Goal: Complete application form: Complete application form

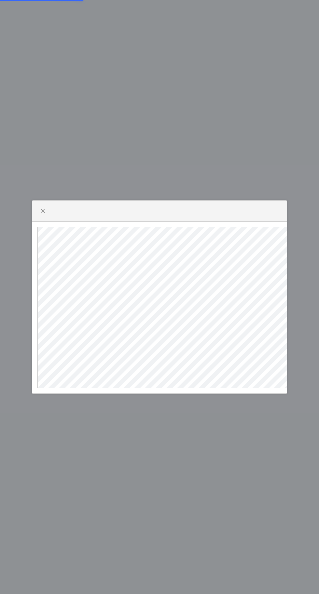
select select
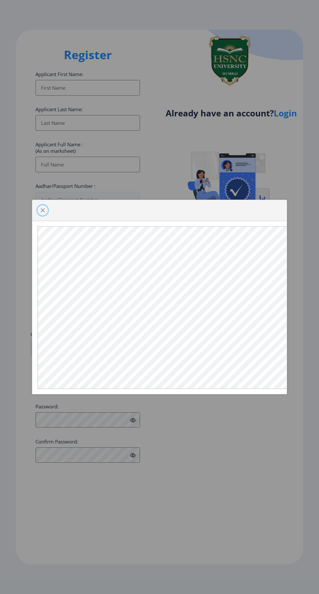
click at [42, 210] on span "button" at bounding box center [42, 210] width 5 height 5
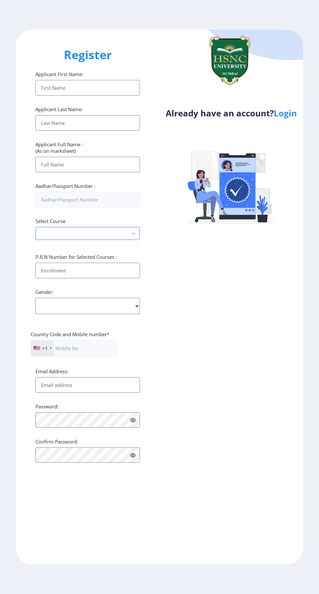
click at [133, 235] on icon "button" at bounding box center [133, 234] width 3 height 2
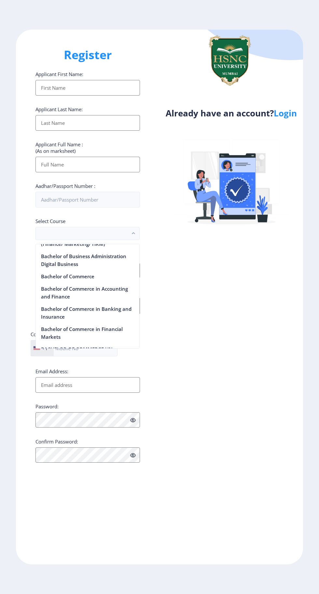
scroll to position [207, 0]
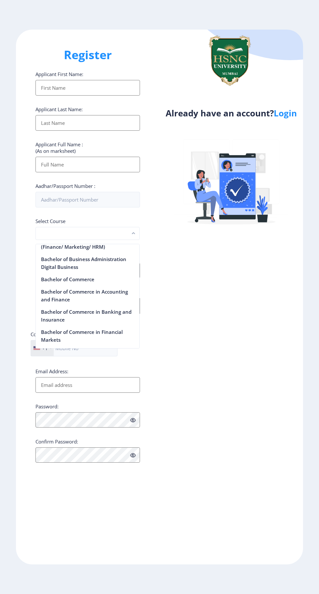
click at [133, 234] on icon "button" at bounding box center [133, 233] width 3 height 2
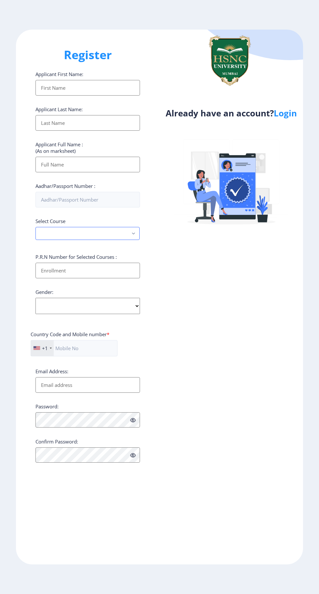
click at [131, 234] on rect "button" at bounding box center [133, 233] width 7 height 7
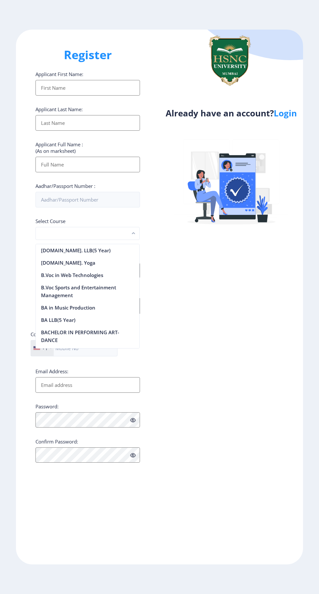
click at [131, 233] on rect "button" at bounding box center [133, 233] width 7 height 7
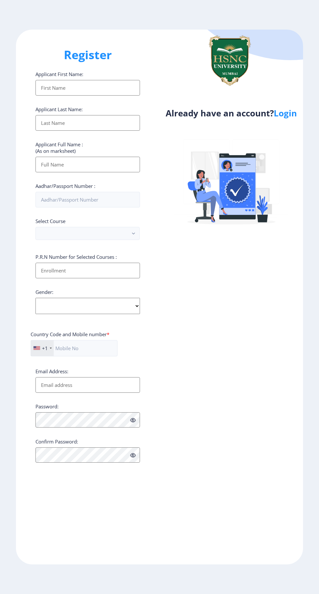
click at [114, 66] on div "Register Applicant First Name: Applicant Last Name: Applicant Full Name : (As o…" at bounding box center [87, 297] width 143 height 535
click at [118, 91] on input "Applicant First Name:" at bounding box center [87, 88] width 104 height 16
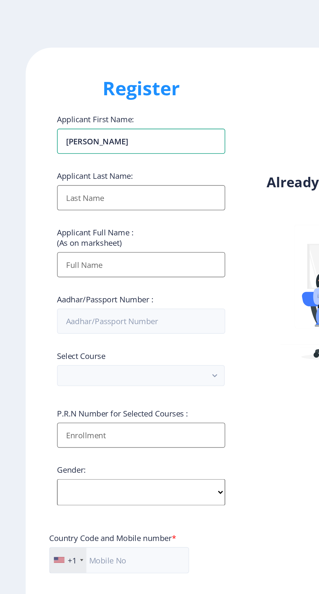
type input "[PERSON_NAME]"
click at [47, 128] on input "Applicant First Name:" at bounding box center [87, 123] width 104 height 16
type input "[PERSON_NAME]"
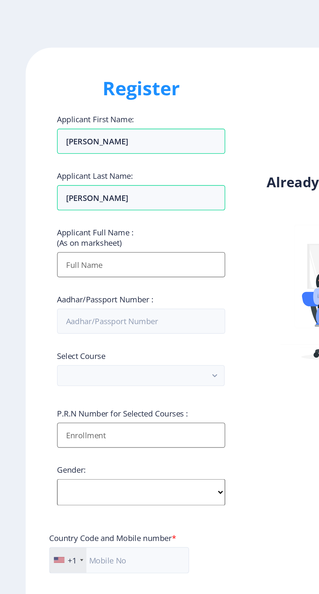
click at [49, 165] on input "Applicant First Name:" at bounding box center [87, 165] width 104 height 16
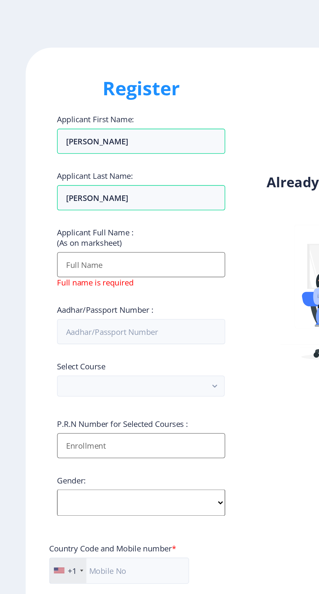
click at [50, 164] on input "Applicant First Name:" at bounding box center [87, 165] width 104 height 16
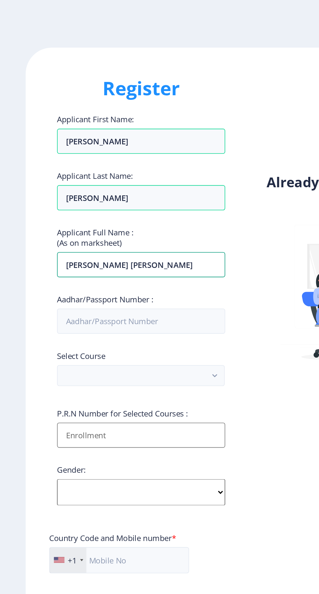
type input "[PERSON_NAME] [PERSON_NAME]"
click at [105, 204] on input "Aadhar/Passport Number :" at bounding box center [87, 200] width 104 height 16
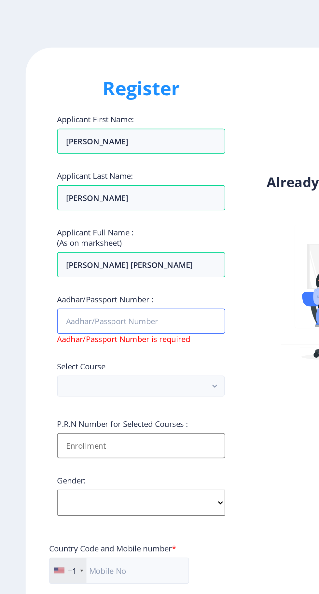
click at [47, 199] on input "Aadhar/Passport Number :" at bounding box center [87, 200] width 104 height 16
click at [89, 202] on input "6869" at bounding box center [87, 200] width 104 height 16
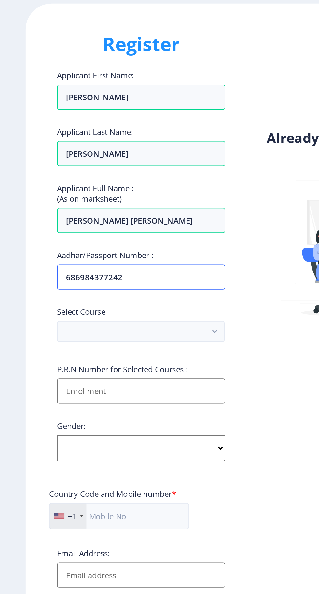
type input "686984377242"
click at [133, 235] on rect "button" at bounding box center [133, 233] width 7 height 7
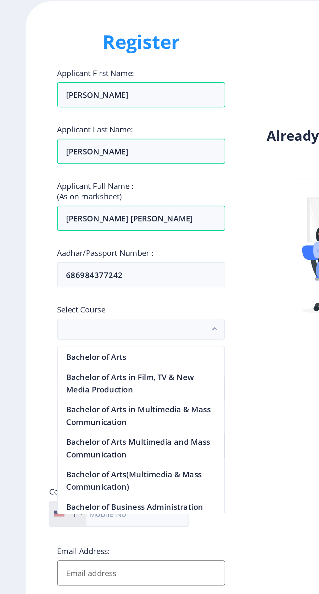
scroll to position [102, 0]
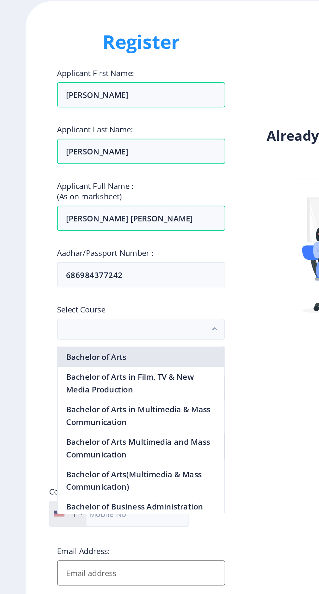
click at [115, 253] on nb-option "Bachelor of Arts" at bounding box center [87, 251] width 103 height 12
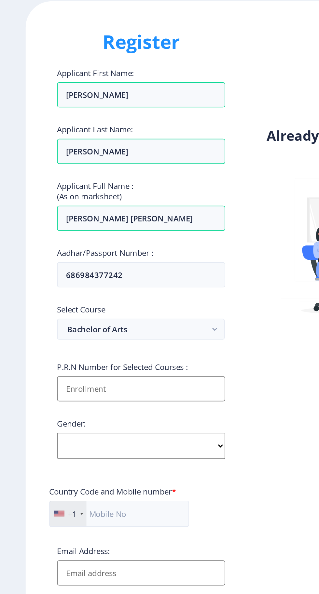
click at [115, 275] on input "Applicant First Name:" at bounding box center [87, 271] width 104 height 16
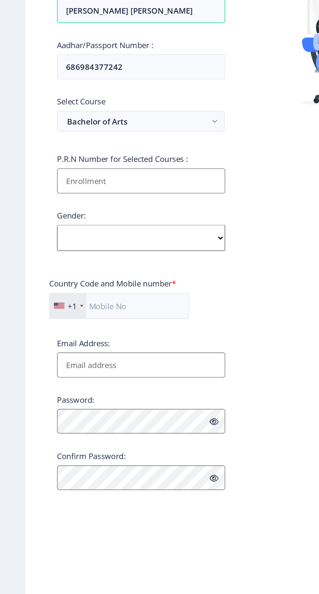
click at [111, 268] on input "Applicant First Name:" at bounding box center [87, 271] width 104 height 16
click at [108, 274] on input "202222" at bounding box center [87, 271] width 104 height 16
click at [111, 274] on input "20222" at bounding box center [87, 271] width 104 height 16
click at [109, 273] on input "202223021" at bounding box center [87, 271] width 104 height 16
click at [116, 274] on input "2022230210050" at bounding box center [87, 271] width 104 height 16
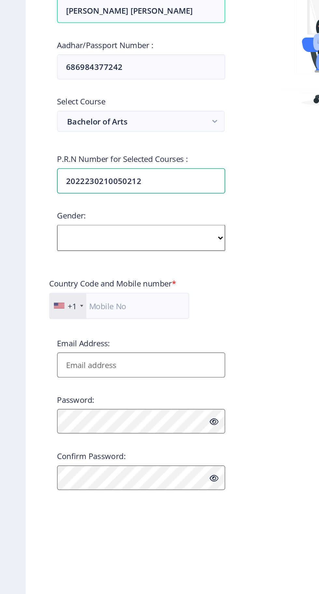
type input "2022230210050212"
click at [136, 308] on select "Select Gender [DEMOGRAPHIC_DATA] [DEMOGRAPHIC_DATA] Other" at bounding box center [87, 306] width 104 height 16
select select "[DEMOGRAPHIC_DATA]"
click at [35, 299] on select "Select Gender [DEMOGRAPHIC_DATA] [DEMOGRAPHIC_DATA] Other" at bounding box center [87, 306] width 104 height 16
click at [104, 352] on input "text" at bounding box center [74, 348] width 87 height 16
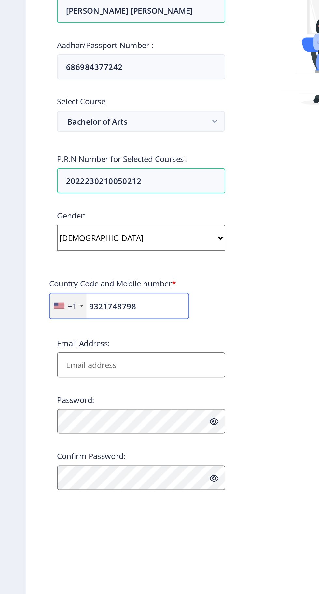
type input "9321748798"
click at [105, 392] on input "Email Address:" at bounding box center [87, 385] width 104 height 16
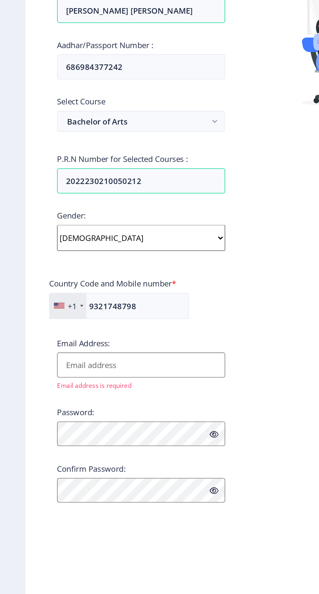
type input "[EMAIL_ADDRESS][DOMAIN_NAME]"
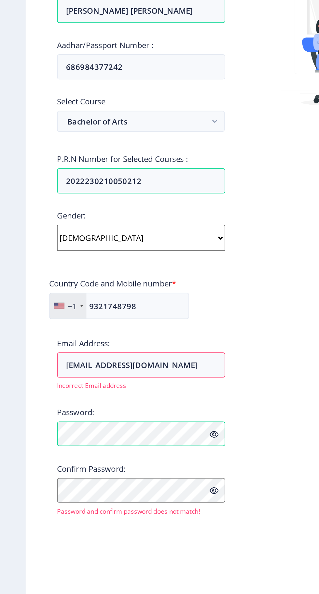
click at [135, 429] on icon at bounding box center [133, 428] width 6 height 5
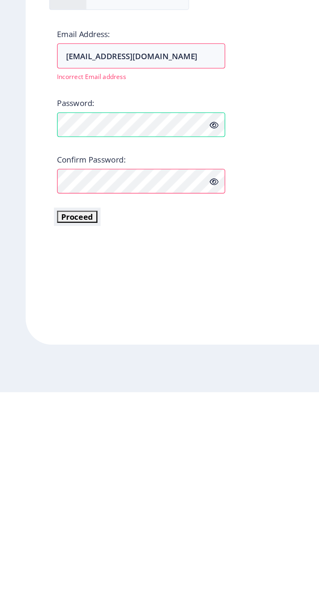
click at [49, 487] on button "Proceed" at bounding box center [47, 484] width 25 height 7
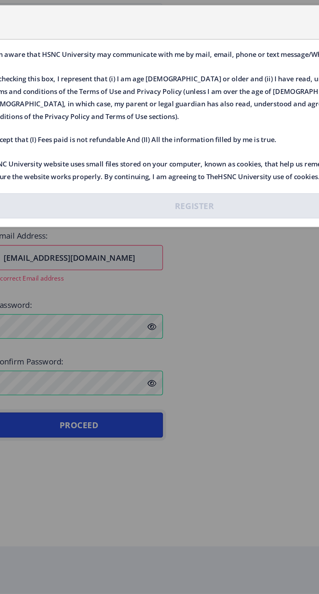
scroll to position [0, 0]
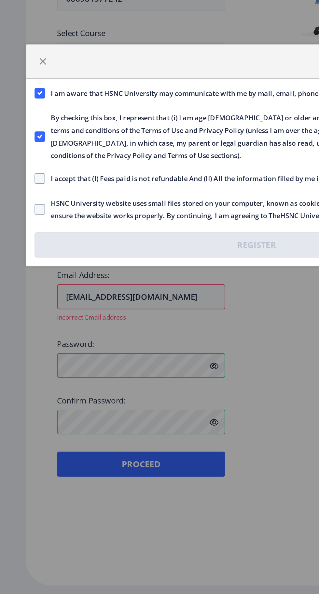
click at [27, 312] on span at bounding box center [24, 311] width 7 height 7
click at [22, 312] on input "I accept that (I) Fees paid is not refundable And (II) All the information fill…" at bounding box center [21, 312] width 0 height 0
checkbox input "true"
click at [28, 332] on span at bounding box center [24, 331] width 7 height 7
click at [22, 331] on input "HSNC University website uses small files stored on your computer, known as cook…" at bounding box center [21, 331] width 0 height 0
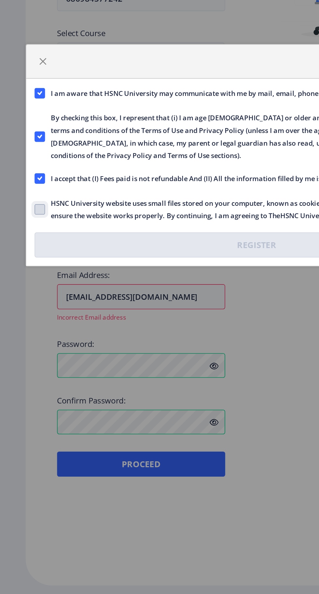
checkbox input "true"
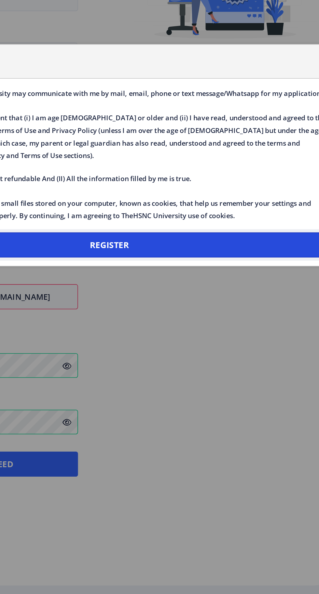
click at [204, 356] on button "Register" at bounding box center [159, 353] width 276 height 16
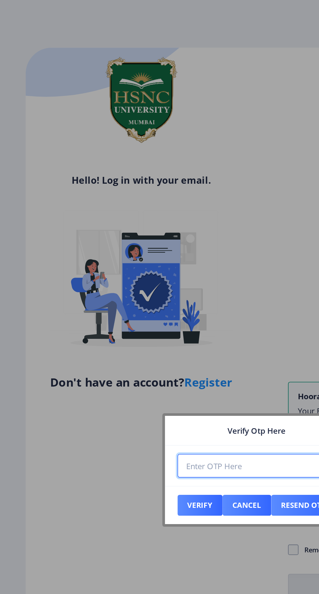
click at [154, 287] on input "number" at bounding box center [159, 289] width 99 height 15
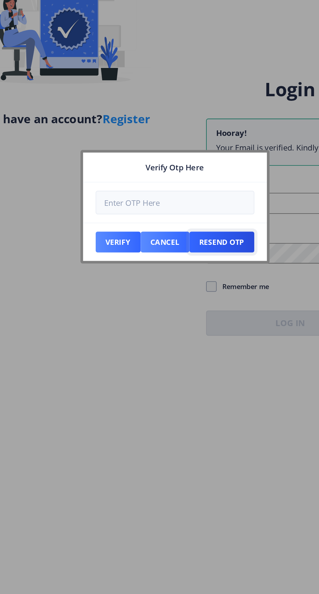
click at [138, 315] on button "Resend Otp" at bounding box center [124, 314] width 28 height 13
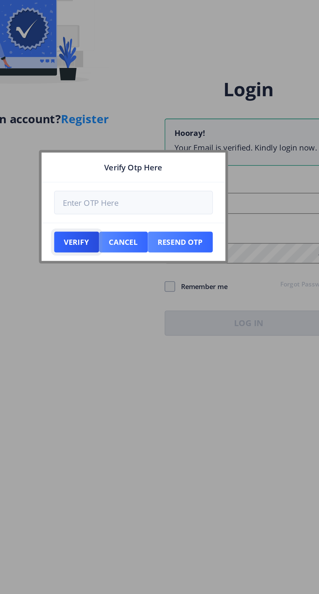
click at [120, 318] on button "Verify" at bounding box center [124, 314] width 28 height 13
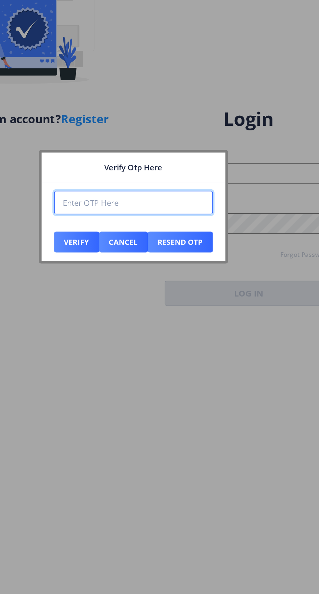
click at [126, 292] on input "number" at bounding box center [159, 289] width 99 height 15
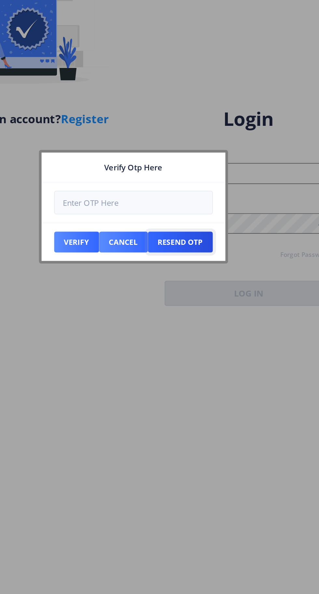
click at [138, 317] on button "Resend Otp" at bounding box center [124, 314] width 28 height 13
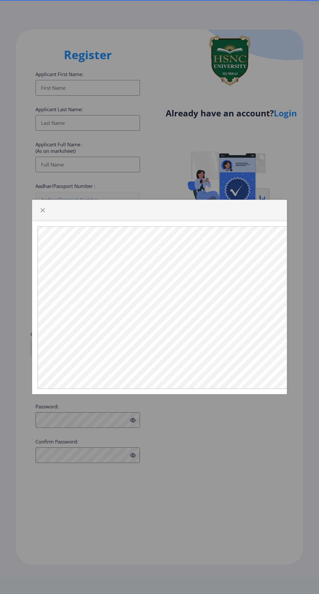
select select
click at [42, 210] on span "button" at bounding box center [42, 210] width 5 height 5
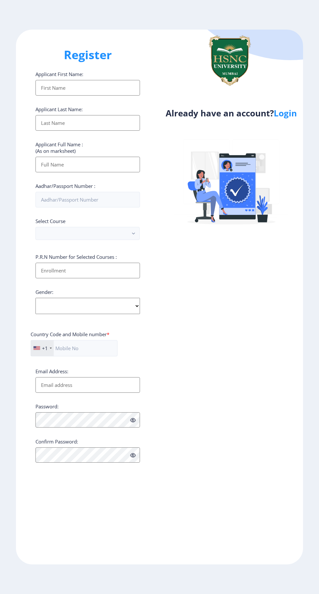
click at [50, 93] on input "Applicant First Name:" at bounding box center [87, 88] width 104 height 16
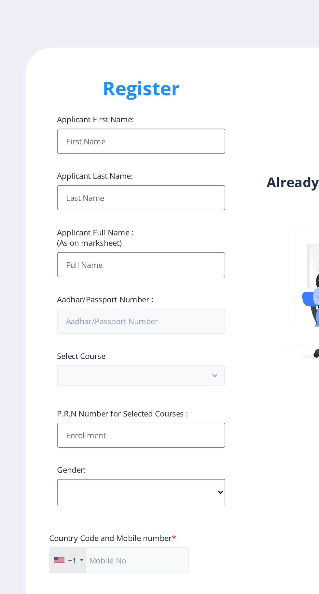
type input "[PERSON_NAME]"
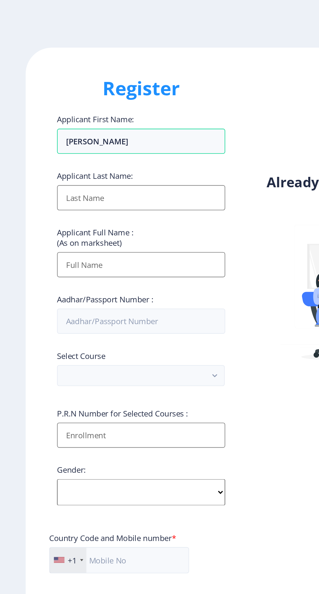
click at [45, 125] on input "Applicant First Name:" at bounding box center [87, 123] width 104 height 16
click at [62, 127] on input "[PERSON_NAME]" at bounding box center [87, 123] width 104 height 16
type input "[PERSON_NAME]"
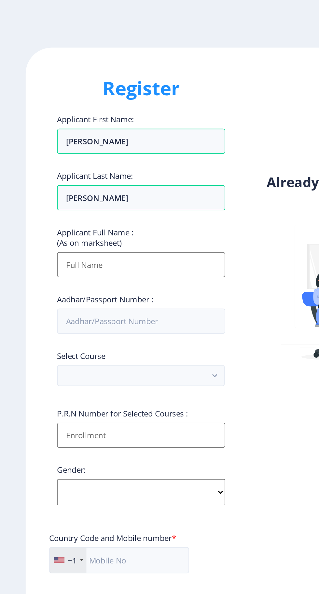
click at [52, 170] on input "Applicant First Name:" at bounding box center [87, 165] width 104 height 16
type input "[PERSON_NAME] [PERSON_NAME]"
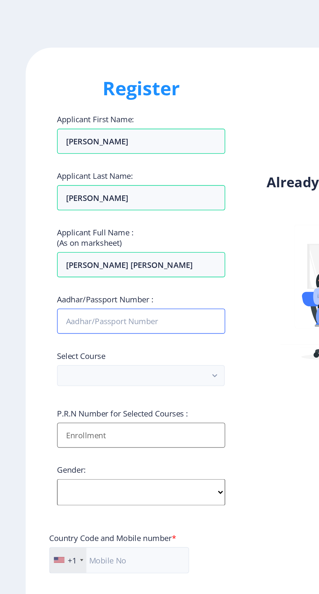
click at [119, 200] on input "Aadhar/Passport Number :" at bounding box center [87, 200] width 104 height 16
type input "686984377242"
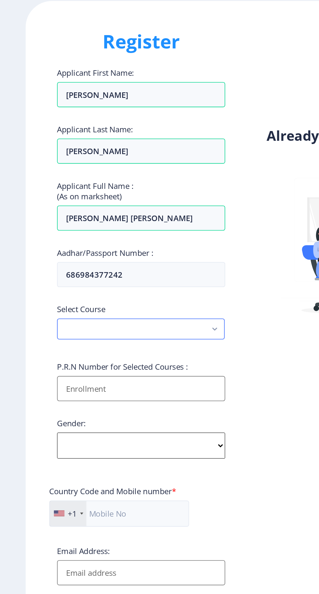
click at [119, 233] on button "button" at bounding box center [87, 233] width 104 height 13
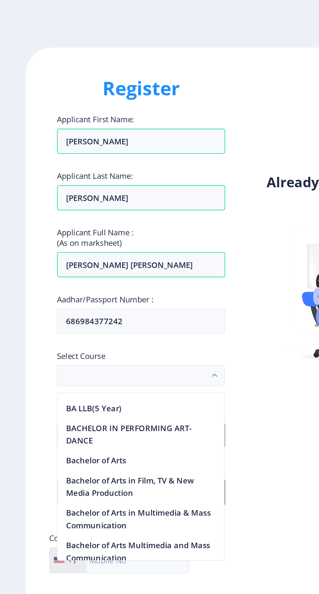
scroll to position [62, 0]
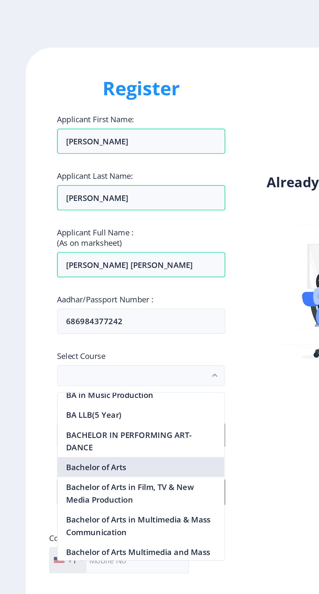
click at [104, 292] on nb-option "Bachelor of Arts" at bounding box center [87, 290] width 103 height 12
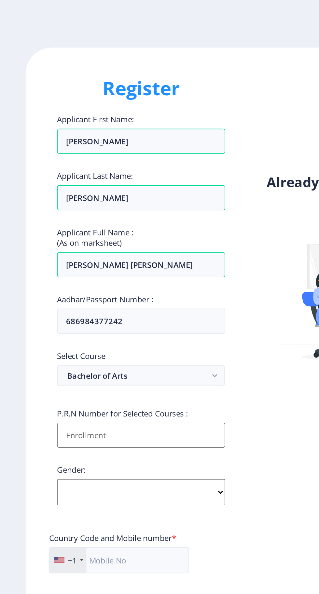
click at [107, 274] on input "Applicant First Name:" at bounding box center [87, 271] width 104 height 16
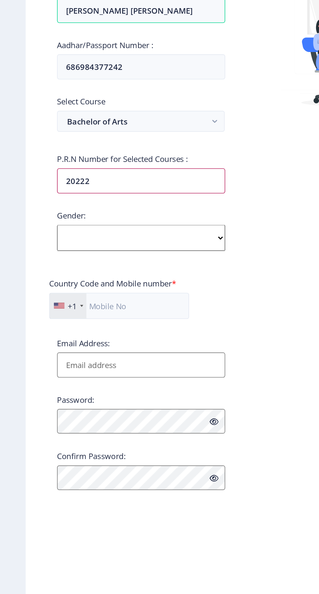
click at [113, 274] on input "20222" at bounding box center [87, 271] width 104 height 16
click at [105, 274] on input "202223021" at bounding box center [87, 271] width 104 height 16
click at [119, 266] on input "2022230210050" at bounding box center [87, 271] width 104 height 16
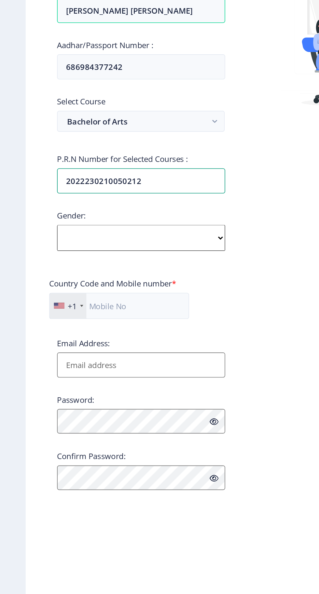
type input "2022230210050212"
click at [124, 313] on select "Select Gender [DEMOGRAPHIC_DATA] [DEMOGRAPHIC_DATA] Other" at bounding box center [87, 306] width 104 height 16
select select "[DEMOGRAPHIC_DATA]"
click at [35, 299] on select "Select Gender [DEMOGRAPHIC_DATA] [DEMOGRAPHIC_DATA] Other" at bounding box center [87, 306] width 104 height 16
click at [94, 352] on input "text" at bounding box center [74, 348] width 87 height 16
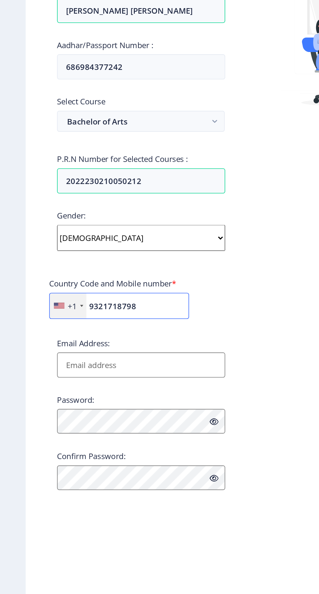
type input "9321718798"
click at [108, 387] on input "Email Address:" at bounding box center [87, 385] width 104 height 16
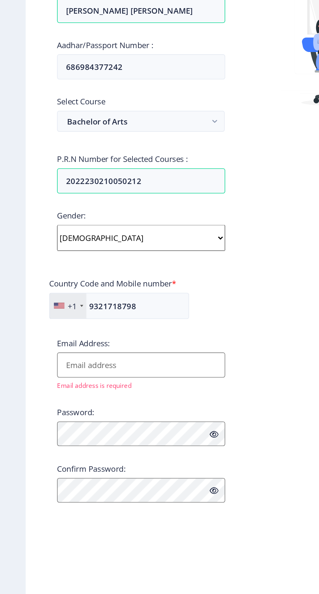
click at [99, 389] on input "Email Address:" at bounding box center [87, 385] width 104 height 16
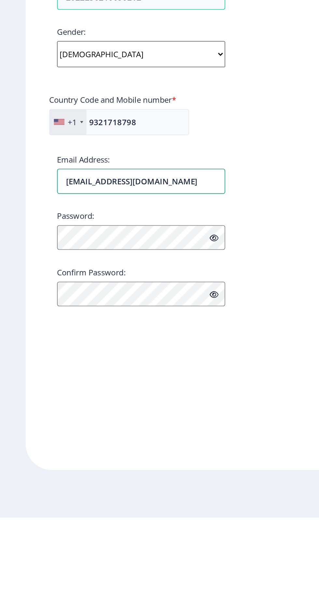
type input "salunkheshubham919@gmail.com"
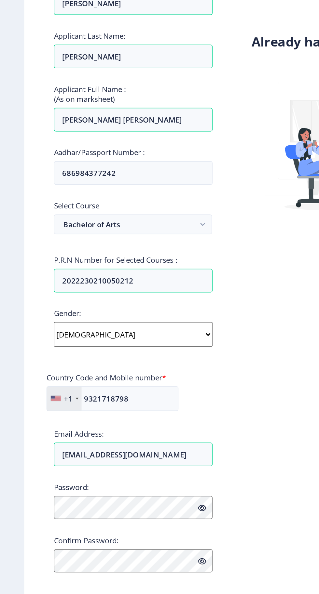
scroll to position [38, 0]
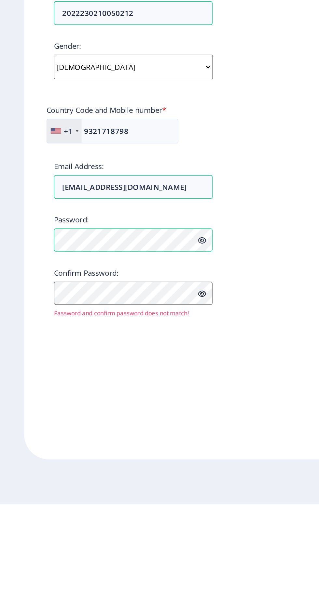
click at [47, 439] on label "Confirm Password:" at bounding box center [56, 442] width 43 height 7
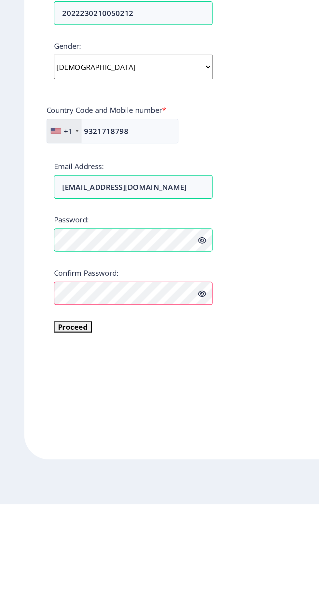
click at [132, 453] on icon at bounding box center [133, 455] width 6 height 5
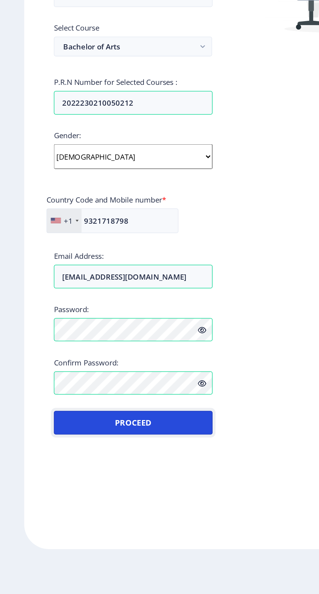
click at [107, 474] on button "Proceed" at bounding box center [87, 482] width 104 height 16
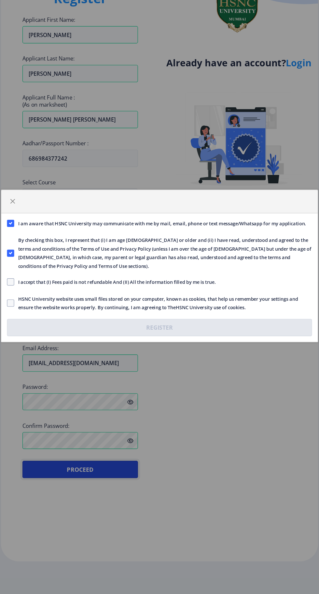
scroll to position [38, 0]
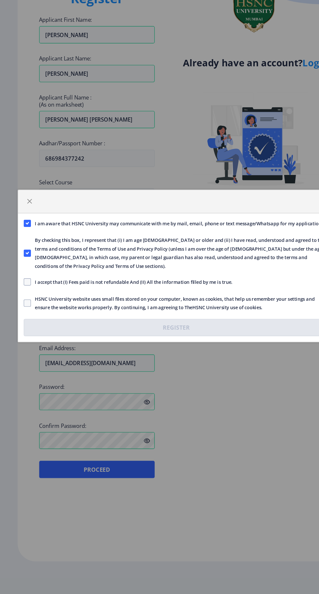
click at [24, 313] on span at bounding box center [24, 311] width 7 height 7
click at [22, 312] on input "I accept that (I) Fees paid is not refundable And (II) All the information fill…" at bounding box center [21, 312] width 0 height 0
checkbox input "true"
click at [24, 331] on span at bounding box center [24, 331] width 7 height 7
click at [22, 331] on input "HSNC University website uses small files stored on your computer, known as cook…" at bounding box center [21, 331] width 0 height 0
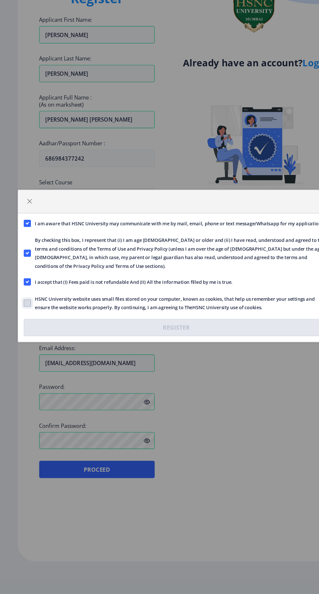
checkbox input "true"
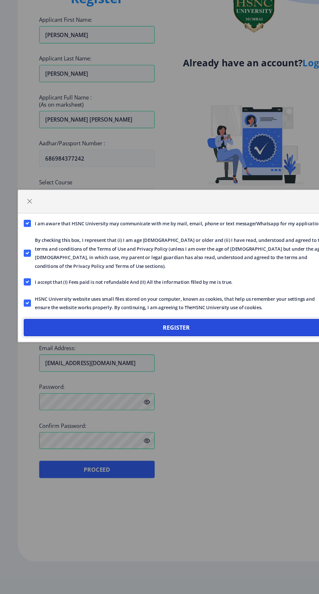
click at [47, 352] on button "Register" at bounding box center [159, 353] width 276 height 16
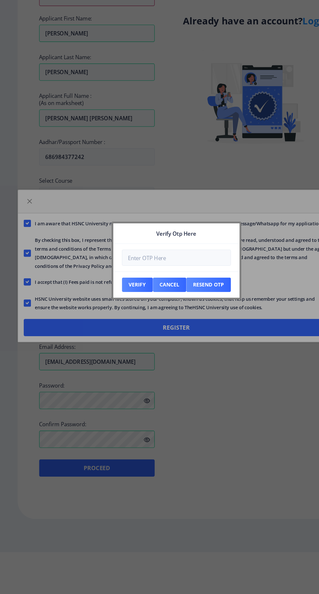
scroll to position [0, 0]
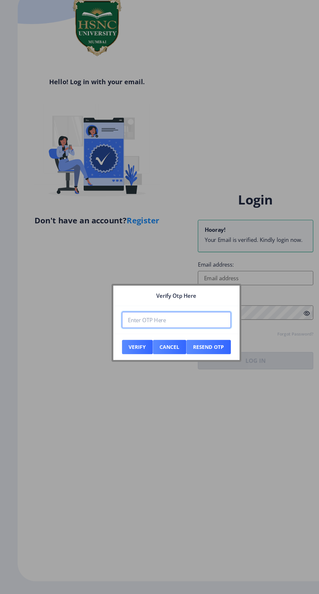
click at [128, 289] on input "number" at bounding box center [159, 289] width 99 height 15
type input "9"
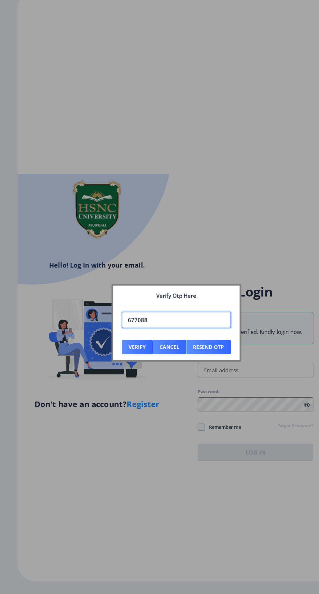
type input "677088"
click at [124, 311] on button "Verify" at bounding box center [124, 314] width 28 height 13
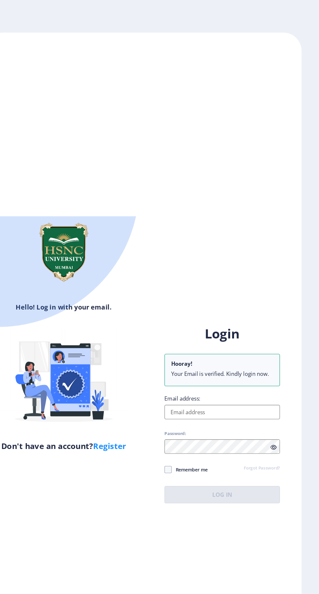
click at [228, 367] on input "Email address:" at bounding box center [231, 373] width 104 height 13
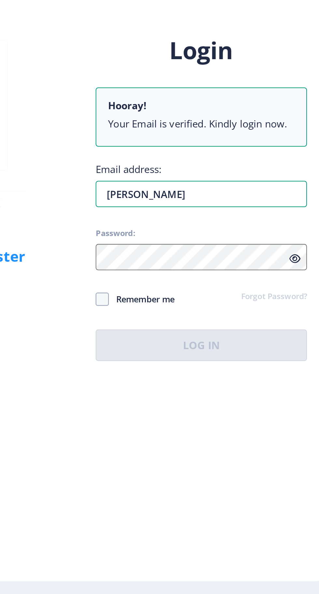
type input "salunkheshubham919@gmail.com"
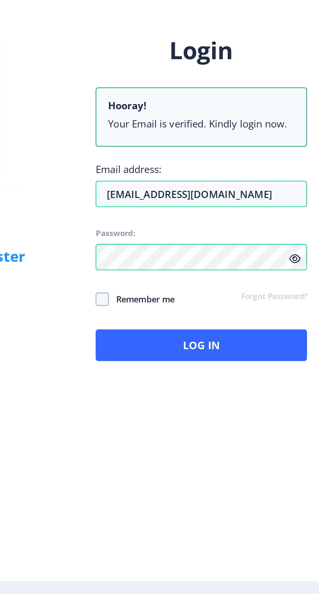
click at [276, 403] on icon at bounding box center [278, 405] width 6 height 5
click at [182, 422] on span at bounding box center [182, 425] width 7 height 7
click at [179, 425] on input "Remember me" at bounding box center [179, 425] width 0 height 0
checkbox input "true"
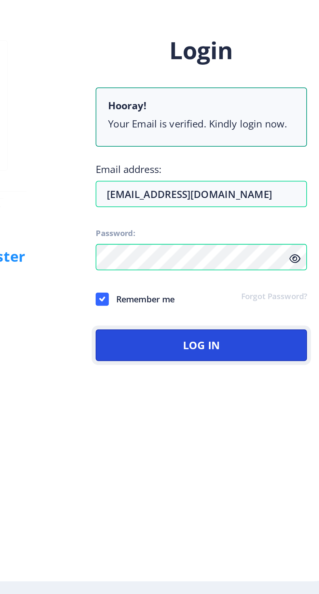
click at [249, 444] on button "Log In" at bounding box center [231, 448] width 104 height 16
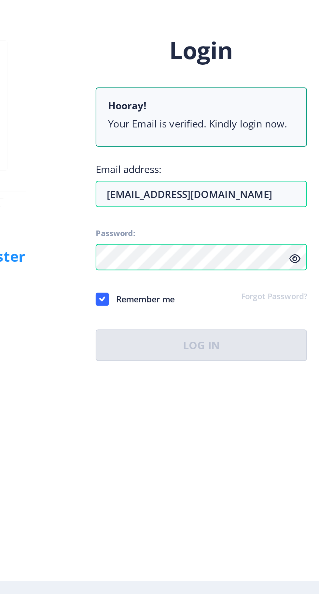
scroll to position [25, 0]
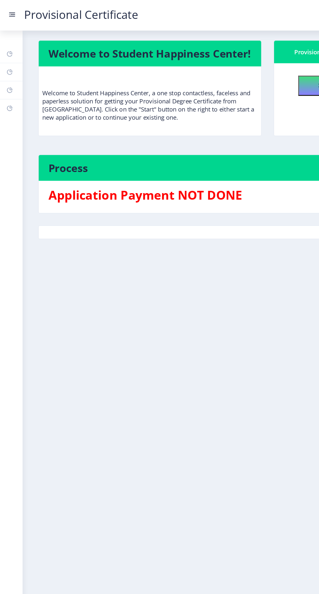
scroll to position [25, 0]
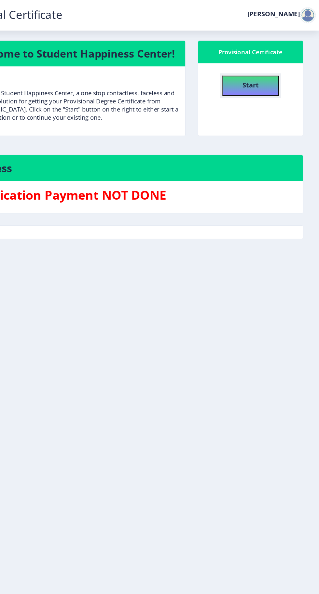
click at [265, 62] on h4 "Start" at bounding box center [263, 68] width 13 height 12
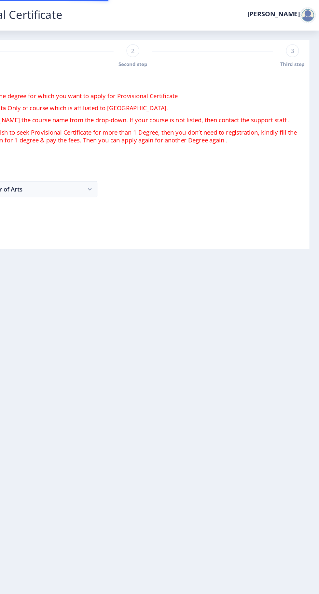
select select
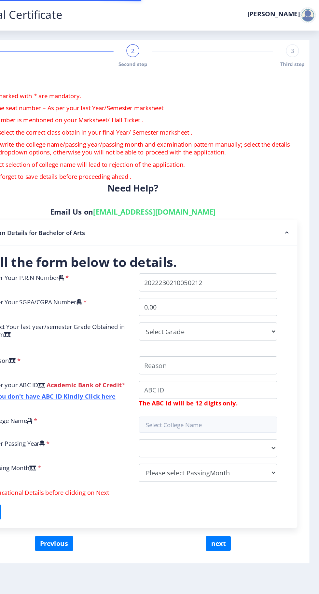
scroll to position [25, 0]
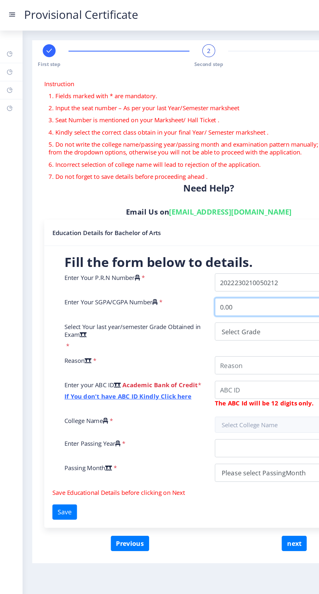
click at [218, 241] on input "0.00" at bounding box center [229, 248] width 112 height 15
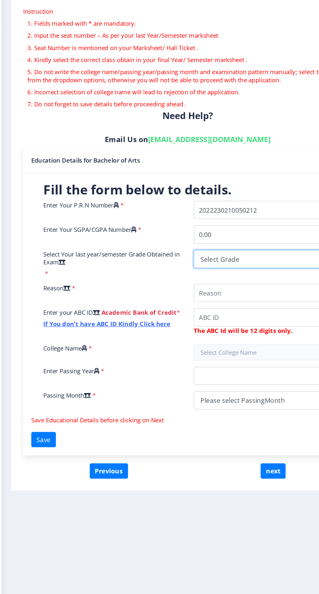
click at [219, 261] on select "Select Grade O A+ A B+ B C D F(Fail)" at bounding box center [229, 268] width 112 height 15
click at [208, 317] on div "Enter Your P.R.N Number * Enter Your SGPA/CGPA Number * 0.00 Select Your last y…" at bounding box center [168, 308] width 243 height 174
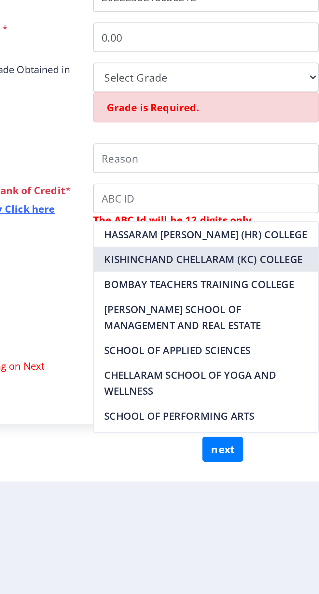
click at [260, 362] on nb-option "KISHINCHAND CHELLARAM (KC) COLLEGE" at bounding box center [229, 358] width 111 height 12
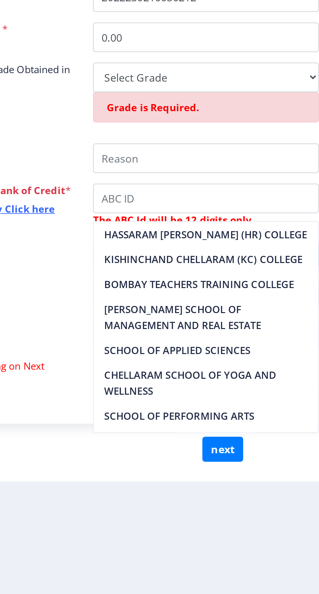
type input "KISHINCHAND CHELLARAM (KC) COLLEGE"
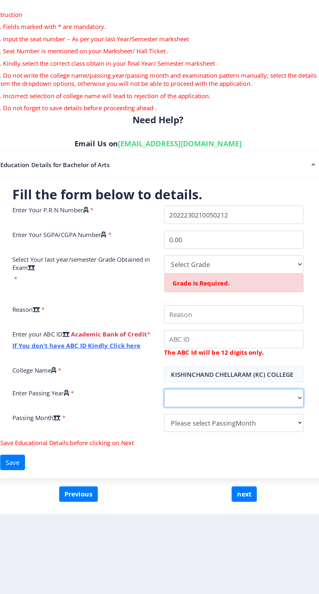
click at [218, 368] on select "2025 2024 2023 2022 2021 2020 2019 2018 2017 2016 2015 2014 2013 2012 2011 2010…" at bounding box center [229, 375] width 112 height 15
select select "2025"
click at [173, 368] on select "2025 2024 2023 2022 2021 2020 2019 2018 2017 2016 2015 2014 2013 2012 2011 2010…" at bounding box center [229, 375] width 112 height 15
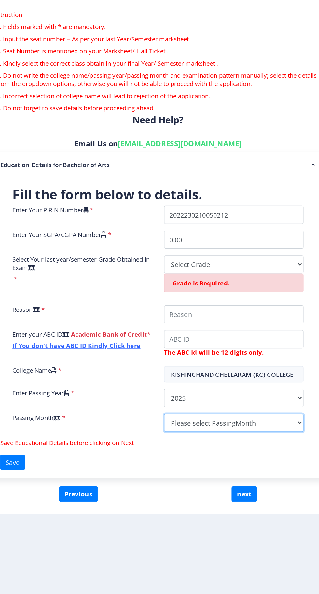
click at [208, 387] on select "Please select PassingMonth (01) January (02) February (03) March (04) April (05…" at bounding box center [229, 394] width 112 height 15
select select "May"
click at [173, 387] on select "Please select PassingMonth (01) January (02) February (03) March (04) April (05…" at bounding box center [229, 394] width 112 height 15
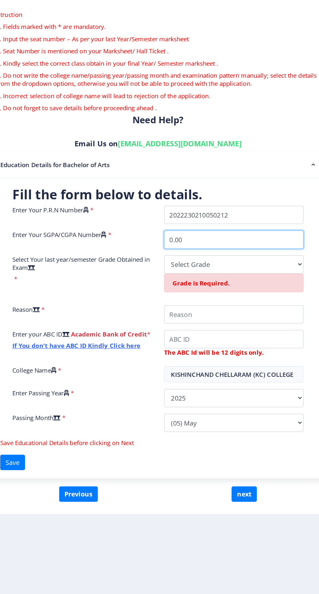
click at [216, 241] on input "0.00" at bounding box center [229, 248] width 112 height 15
type input "0"
click at [216, 241] on input "9." at bounding box center [229, 248] width 112 height 15
type input "9.33/9.35"
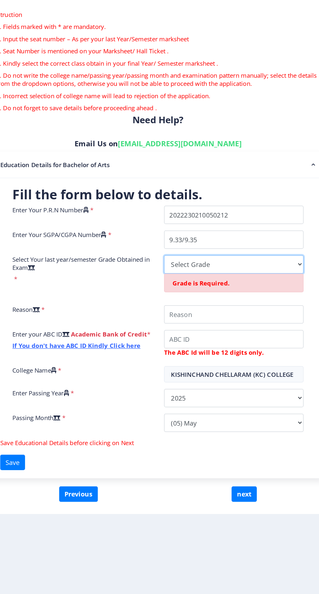
click at [220, 261] on select "Select Grade O A+ A B+ B C D F(Fail)" at bounding box center [229, 268] width 112 height 15
select select "A+"
click at [173, 261] on select "Select Grade O A+ A B+ B C D F(Fail)" at bounding box center [229, 268] width 112 height 15
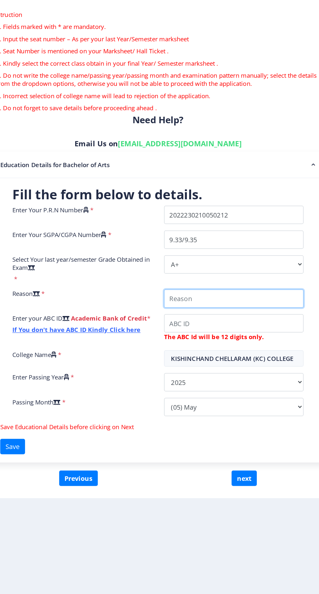
click at [247, 288] on input "College Name" at bounding box center [229, 295] width 112 height 15
type input "Want for some reason"
click at [218, 288] on input "College Name" at bounding box center [229, 295] width 112 height 15
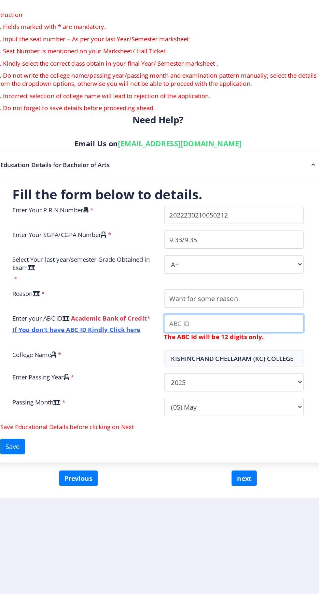
click at [195, 308] on input "College Name" at bounding box center [229, 315] width 112 height 15
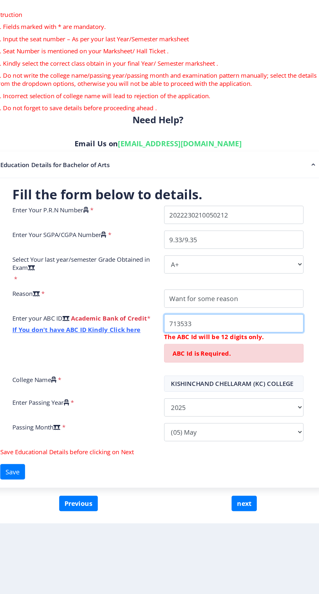
click at [215, 308] on input "College Name" at bounding box center [229, 315] width 112 height 15
click at [226, 308] on input "College Name" at bounding box center [229, 315] width 112 height 15
type input "713533447285"
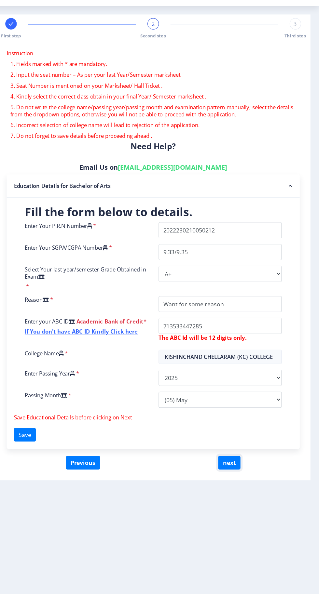
click at [244, 433] on button "next" at bounding box center [237, 439] width 20 height 12
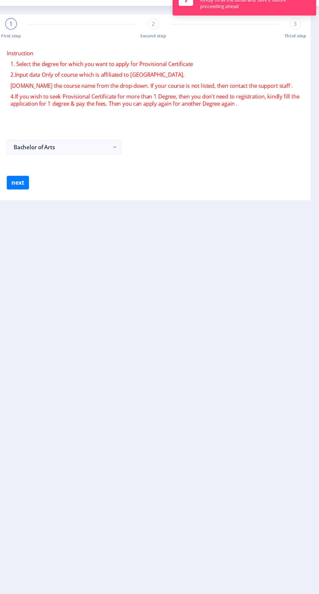
select select
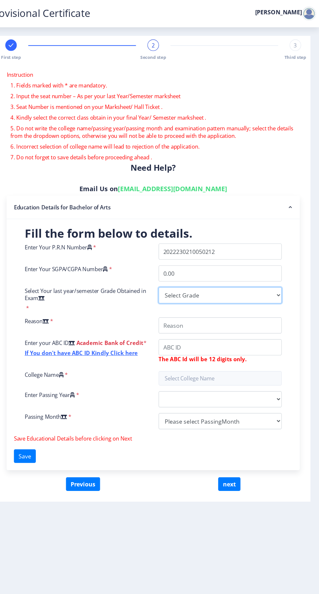
click at [252, 261] on select "Select Grade O A+ A B+ B C D F(Fail)" at bounding box center [229, 268] width 112 height 15
select select "A+"
click at [173, 261] on select "Select Grade O A+ A B+ B C D F(Fail)" at bounding box center [229, 268] width 112 height 15
click at [241, 337] on input "text" at bounding box center [229, 343] width 112 height 13
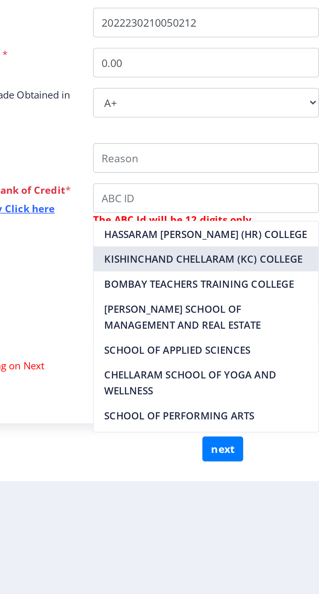
click at [192, 345] on nb-option "KISHINCHAND CHELLARAM (KC) COLLEGE" at bounding box center [229, 345] width 111 height 12
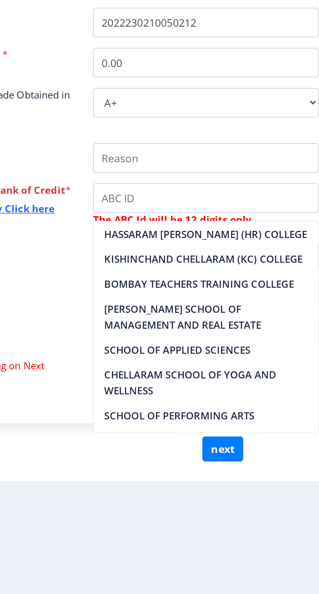
type input "KISHINCHAND CHELLARAM (KC) COLLEGE"
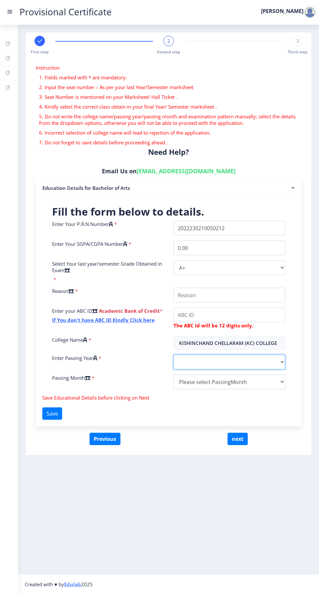
click at [255, 355] on select "2025 2024 2023 2022 2021 2020 2019 2018 2017 2016 2015 2014 2013 2012 2011 2010…" at bounding box center [229, 362] width 112 height 15
select select "2025"
click at [173, 355] on select "2025 2024 2023 2022 2021 2020 2019 2018 2017 2016 2015 2014 2013 2012 2011 2010…" at bounding box center [229, 362] width 112 height 15
click at [229, 375] on select "Please select PassingMonth (01) January (02) February (03) March (04) April (05…" at bounding box center [229, 382] width 112 height 15
select select "May"
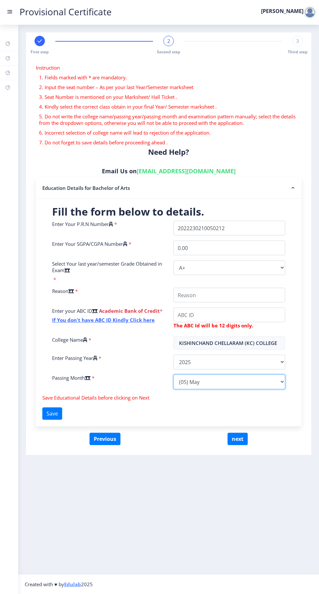
click at [173, 375] on select "Please select PassingMonth (01) January (02) February (03) March (04) April (05…" at bounding box center [229, 382] width 112 height 15
click at [243, 288] on input "College Name" at bounding box center [229, 295] width 112 height 15
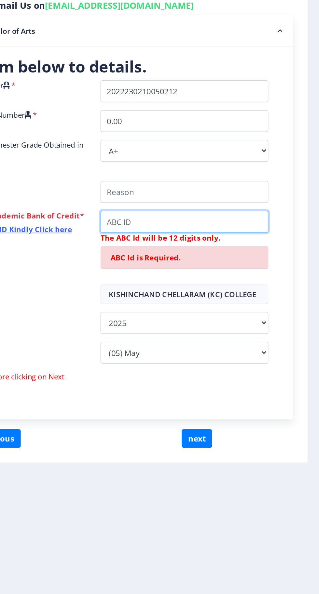
click at [253, 308] on input "College Name" at bounding box center [229, 315] width 112 height 15
click at [224, 308] on input "College Name" at bounding box center [229, 315] width 112 height 15
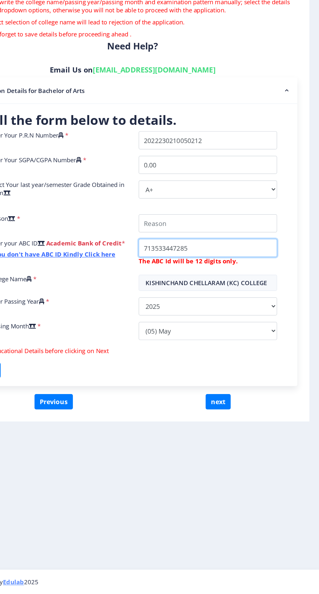
scroll to position [25, 0]
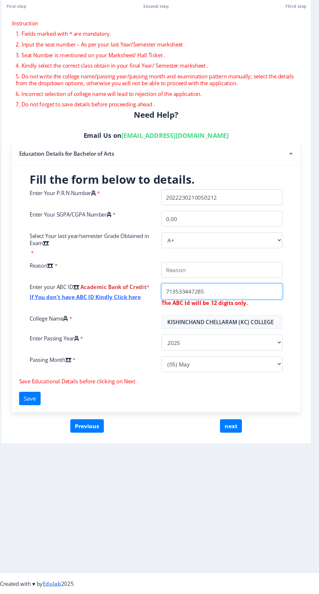
type input "713533447285"
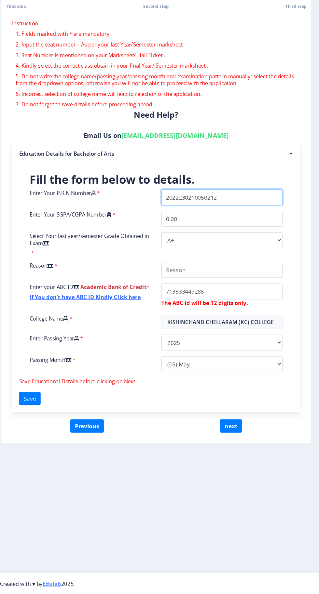
click at [231, 221] on input "Enter Your P.R.N Number" at bounding box center [229, 228] width 112 height 15
click at [243, 241] on input "0.00" at bounding box center [229, 248] width 112 height 15
type input "0"
type input "9.32/9.35"
click at [53, 408] on button "Save" at bounding box center [52, 414] width 20 height 12
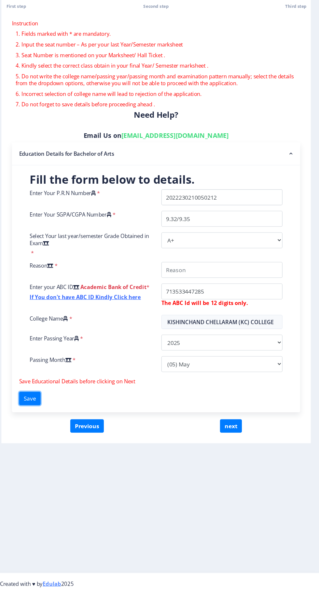
click at [57, 408] on button "Save" at bounding box center [52, 414] width 20 height 12
click at [242, 433] on button "next" at bounding box center [237, 439] width 20 height 12
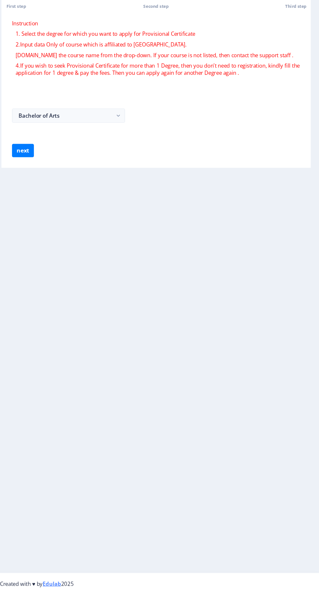
select select
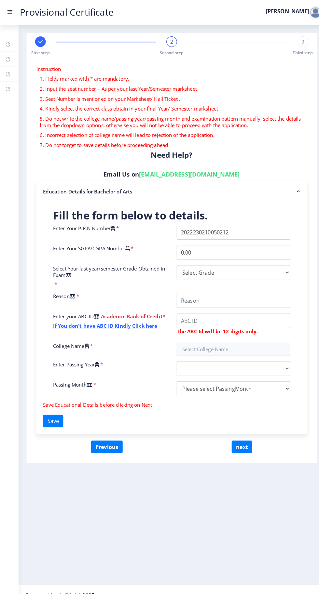
click at [171, 49] on span "Second step" at bounding box center [168, 52] width 23 height 6
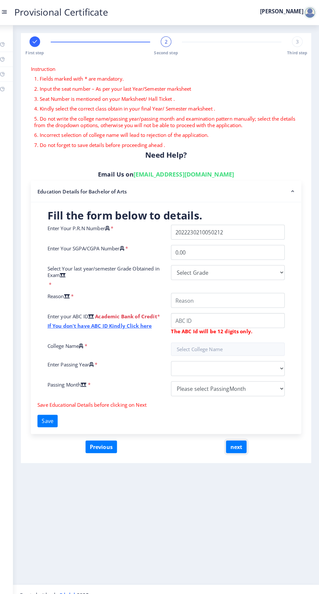
click at [243, 433] on button "next" at bounding box center [237, 439] width 20 height 12
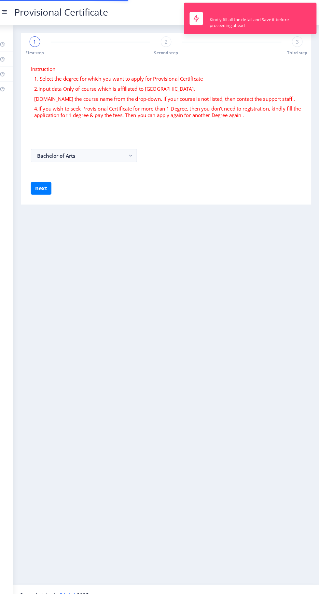
select select
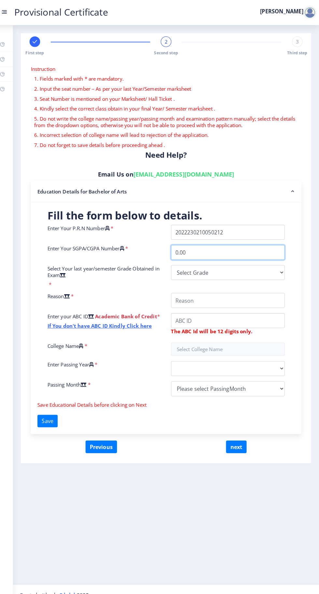
click at [238, 241] on input "0.00" at bounding box center [229, 248] width 112 height 15
click at [239, 261] on select "Select Grade O A+ A B+ B C D F(Fail)" at bounding box center [229, 268] width 112 height 15
select select "A+"
click at [173, 261] on select "Select Grade O A+ A B+ B C D F(Fail)" at bounding box center [229, 268] width 112 height 15
click at [239, 289] on input "College Name" at bounding box center [229, 295] width 112 height 15
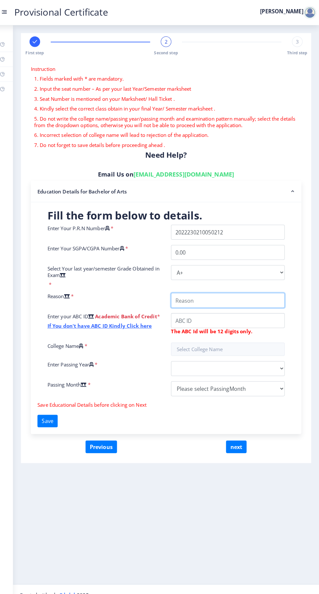
click at [235, 288] on input "College Name" at bounding box center [229, 295] width 112 height 15
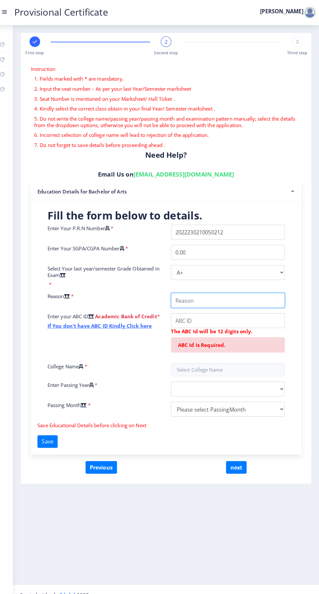
type input "Want for some reason"
click at [239, 308] on input "College Name" at bounding box center [229, 315] width 112 height 15
type input "713533447285"
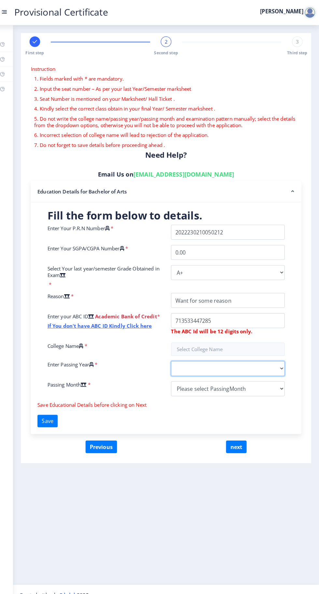
click at [224, 355] on select "2025 2024 2023 2022 2021 2020 2019 2018 2017 2016 2015 2014 2013 2012 2011 2010…" at bounding box center [229, 362] width 112 height 15
select select "2025"
click at [173, 355] on select "2025 2024 2023 2022 2021 2020 2019 2018 2017 2016 2015 2014 2013 2012 2011 2010…" at bounding box center [229, 362] width 112 height 15
click at [245, 337] on input "text" at bounding box center [229, 343] width 112 height 13
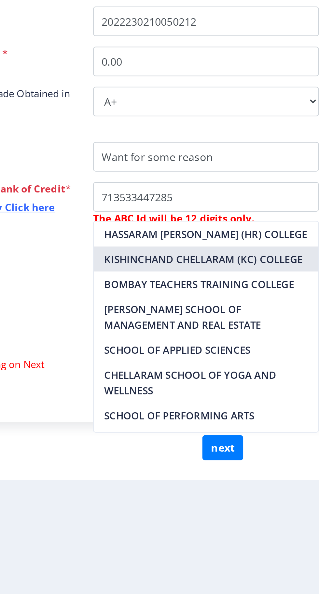
click at [186, 345] on nb-option "KISHINCHAND CHELLARAM (KC) COLLEGE" at bounding box center [229, 346] width 111 height 12
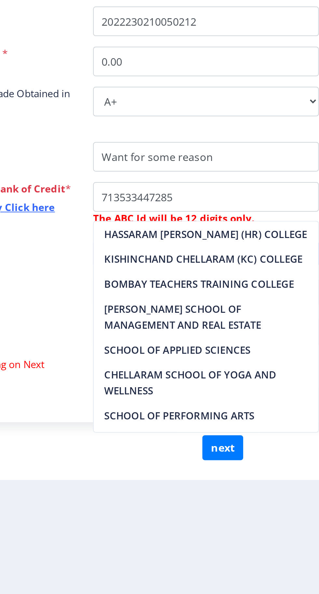
type input "KISHINCHAND CHELLARAM (KC) COLLEGE"
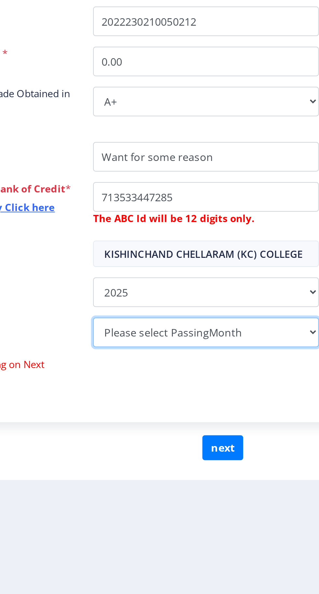
click at [245, 375] on select "Please select PassingMonth (01) January (02) February (03) March (04) April (05…" at bounding box center [229, 382] width 112 height 15
select select "May"
click at [173, 375] on select "Please select PassingMonth (01) January (02) February (03) March (04) April (05…" at bounding box center [229, 382] width 112 height 15
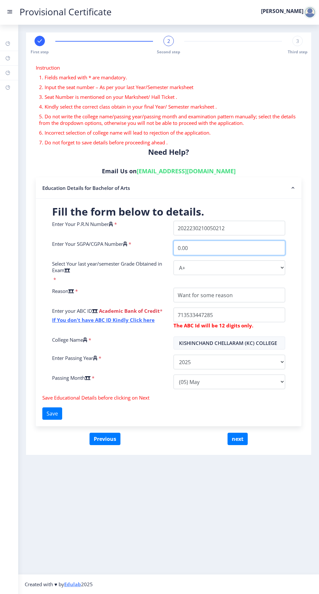
click at [231, 241] on input "0.00" at bounding box center [229, 248] width 112 height 15
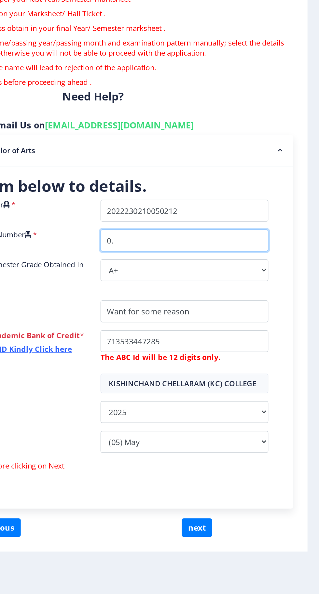
type input "0"
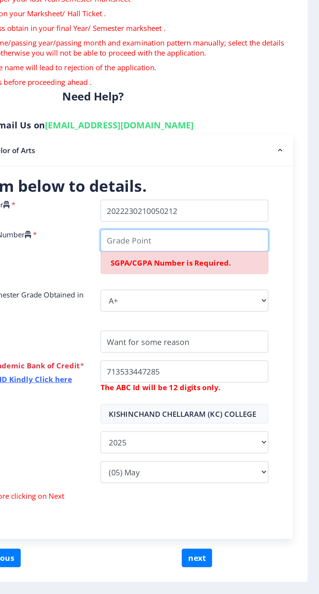
type input "9.33/9.35"
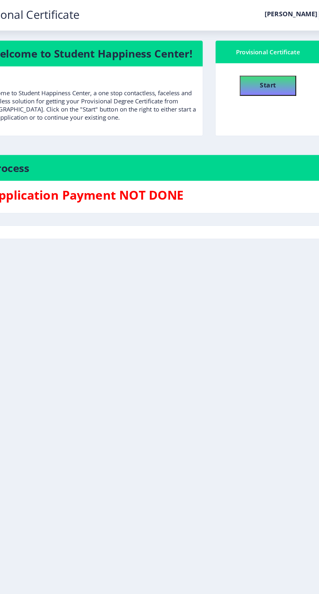
scroll to position [25, 0]
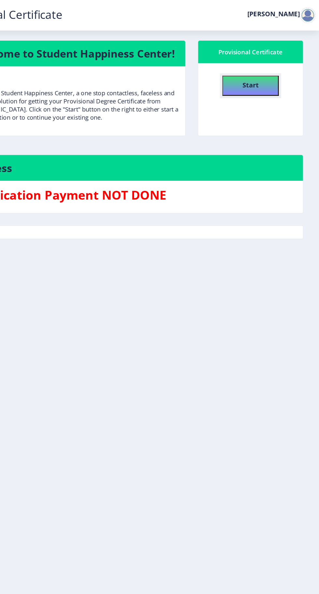
click at [264, 65] on b "Start" at bounding box center [263, 68] width 13 height 7
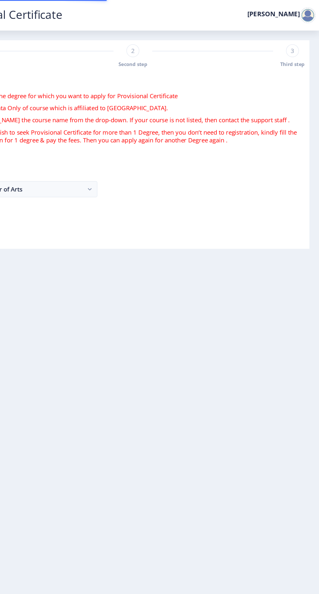
select select
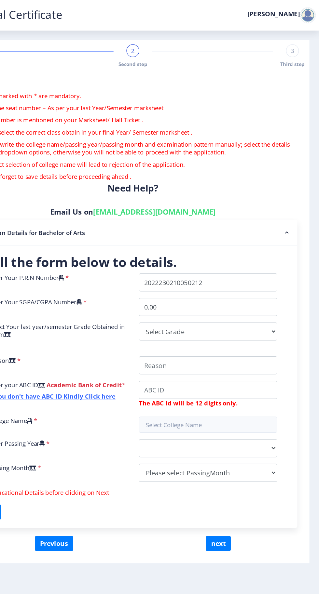
scroll to position [25, 0]
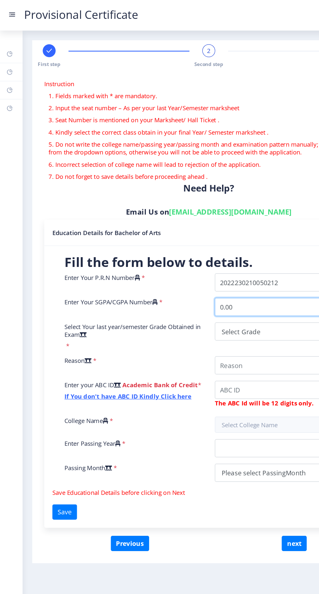
click at [203, 241] on input "0.00" at bounding box center [229, 248] width 112 height 15
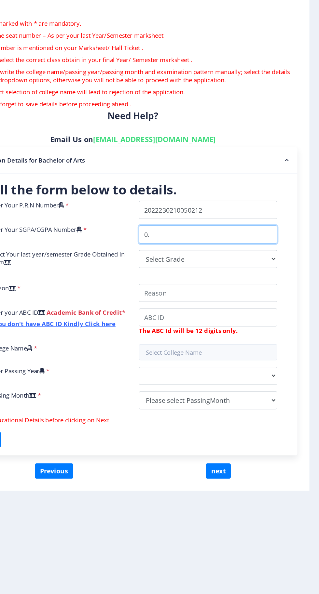
type input "0"
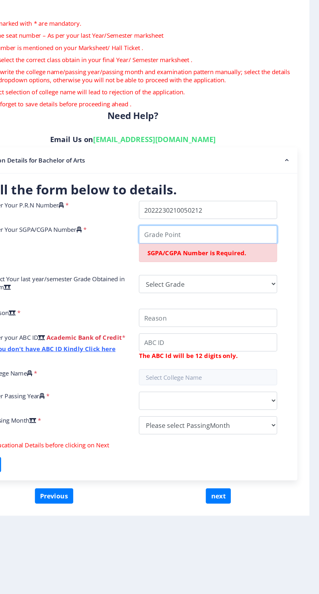
type input "9.33/9.35"
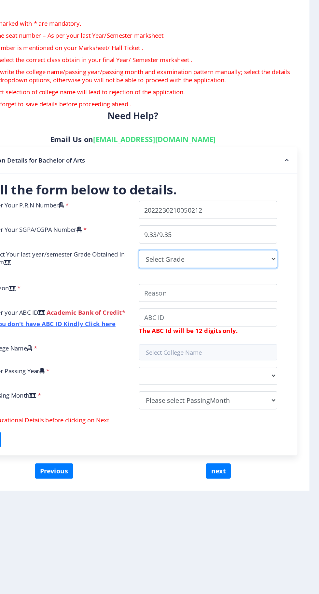
click at [250, 261] on select "Select Grade O A+ A B+ B C D F(Fail)" at bounding box center [229, 268] width 112 height 15
select select "A+"
click at [173, 261] on select "Select Grade O A+ A B+ B C D F(Fail)" at bounding box center [229, 268] width 112 height 15
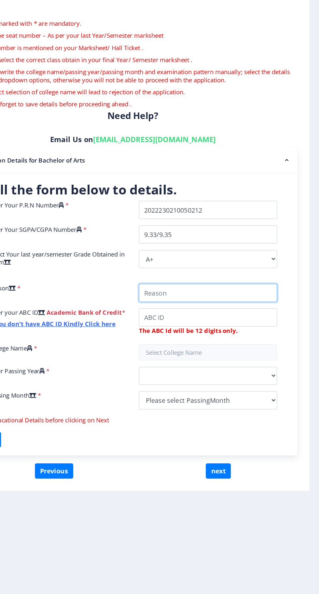
click at [250, 288] on input "College Name" at bounding box center [229, 295] width 112 height 15
type input "Want for some reason"
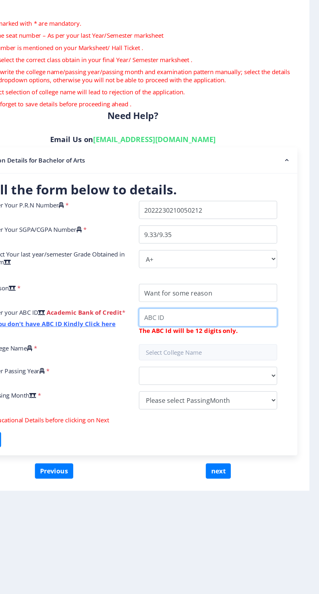
click at [253, 308] on input "College Name" at bounding box center [229, 315] width 112 height 15
type input "713533447285"
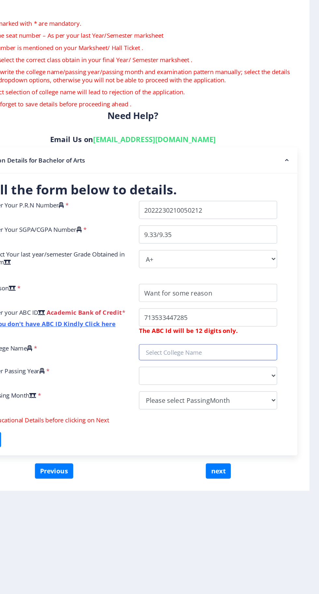
click at [246, 337] on input "text" at bounding box center [229, 343] width 112 height 13
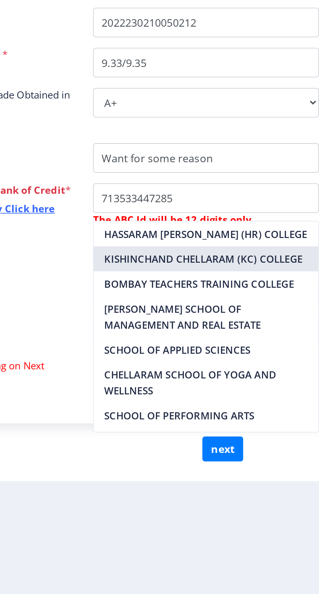
click at [255, 347] on nb-option "KISHINCHAND CHELLARAM (KC) COLLEGE" at bounding box center [229, 345] width 111 height 12
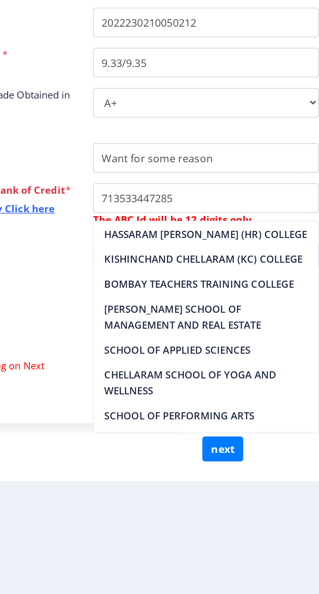
type input "KISHINCHAND CHELLARAM (KC) COLLEGE"
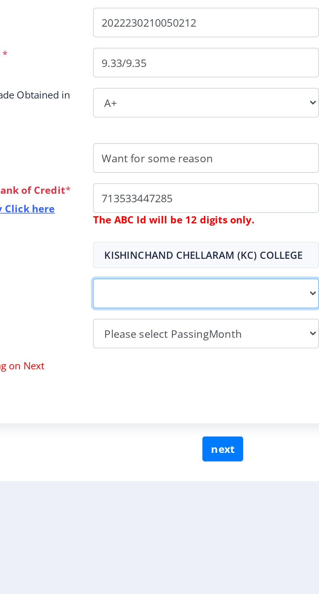
click at [245, 355] on select "2025 2024 2023 2022 2021 2020 2019 2018 2017 2016 2015 2014 2013 2012 2011 2010…" at bounding box center [229, 362] width 112 height 15
select select "2025"
click at [173, 355] on select "2025 2024 2023 2022 2021 2020 2019 2018 2017 2016 2015 2014 2013 2012 2011 2010…" at bounding box center [229, 362] width 112 height 15
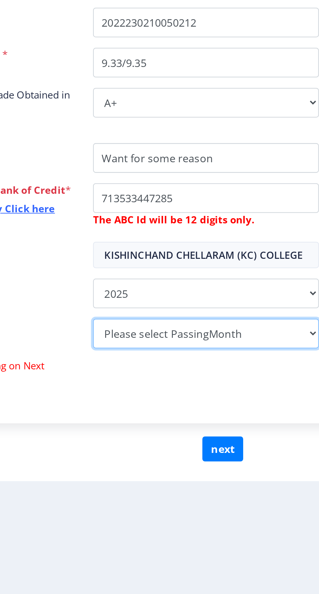
click at [242, 375] on select "Please select PassingMonth (01) January (02) February (03) March (04) April (05…" at bounding box center [229, 382] width 112 height 15
select select "May"
click at [173, 375] on select "Please select PassingMonth (01) January (02) February (03) March (04) April (05…" at bounding box center [229, 382] width 112 height 15
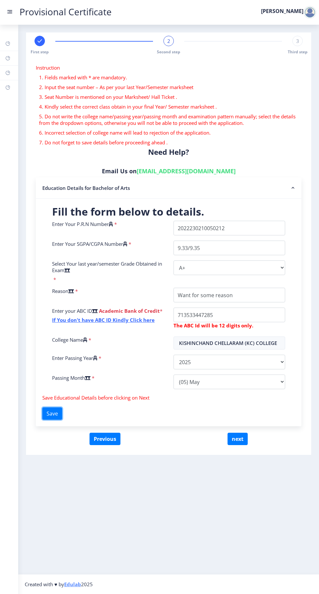
click at [57, 408] on button "Save" at bounding box center [52, 414] width 20 height 12
click at [238, 433] on button "next" at bounding box center [237, 439] width 20 height 12
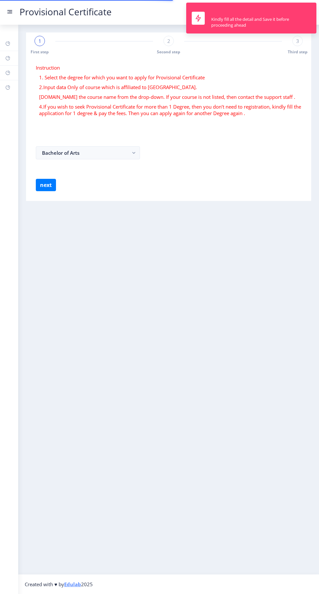
select select
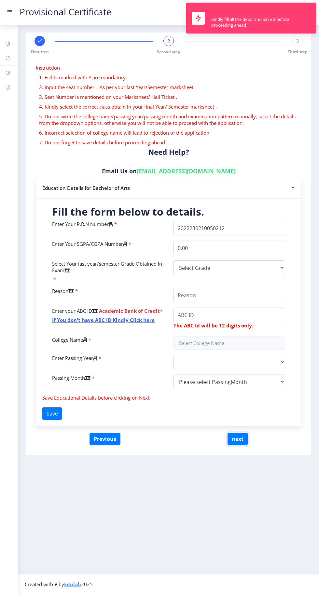
click at [237, 433] on button "next" at bounding box center [237, 439] width 20 height 12
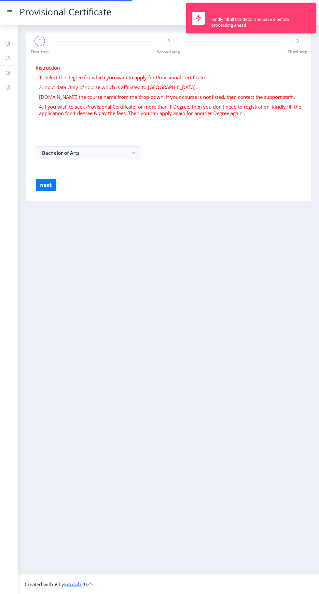
select select
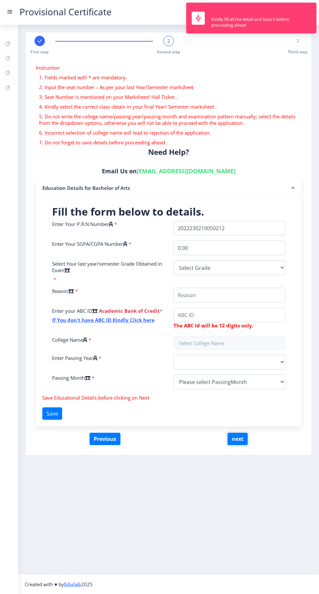
click at [237, 433] on button "next" at bounding box center [237, 439] width 20 height 12
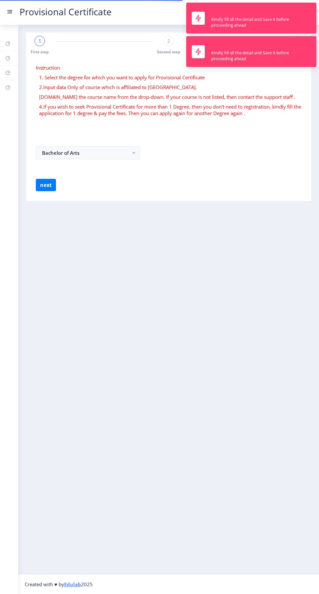
select select
